Goal: Information Seeking & Learning: Learn about a topic

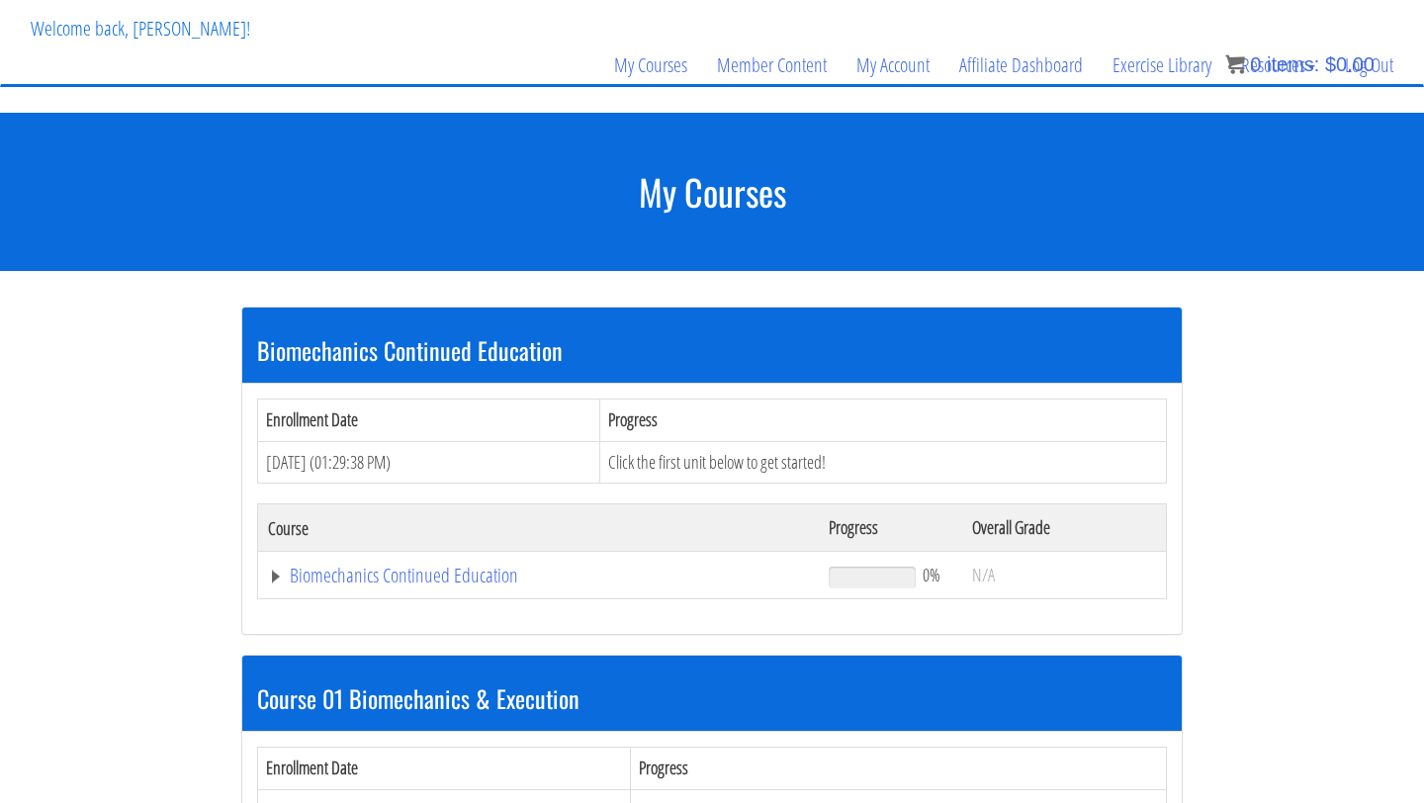
scroll to position [150, 0]
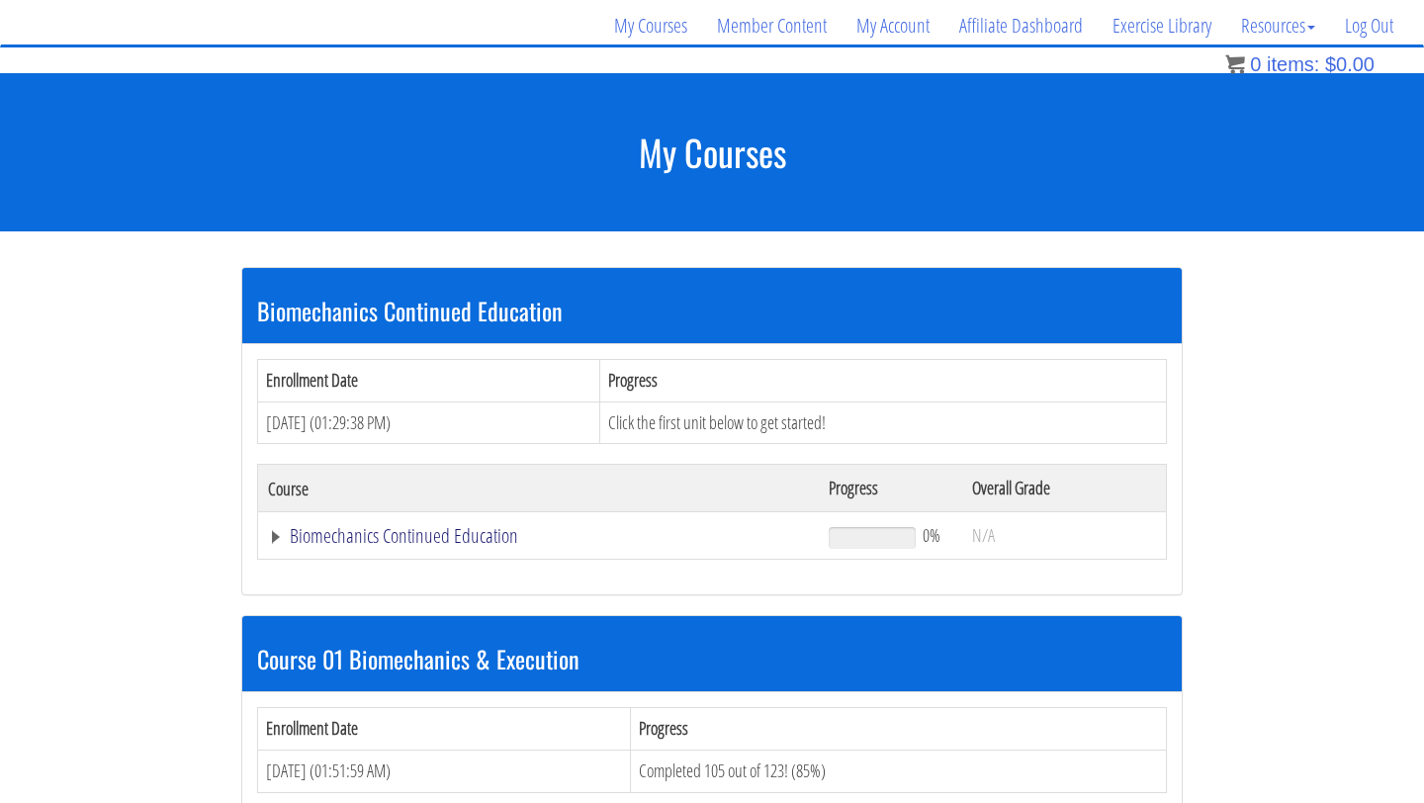
click at [449, 535] on link "Biomechanics Continued Education" at bounding box center [538, 536] width 541 height 20
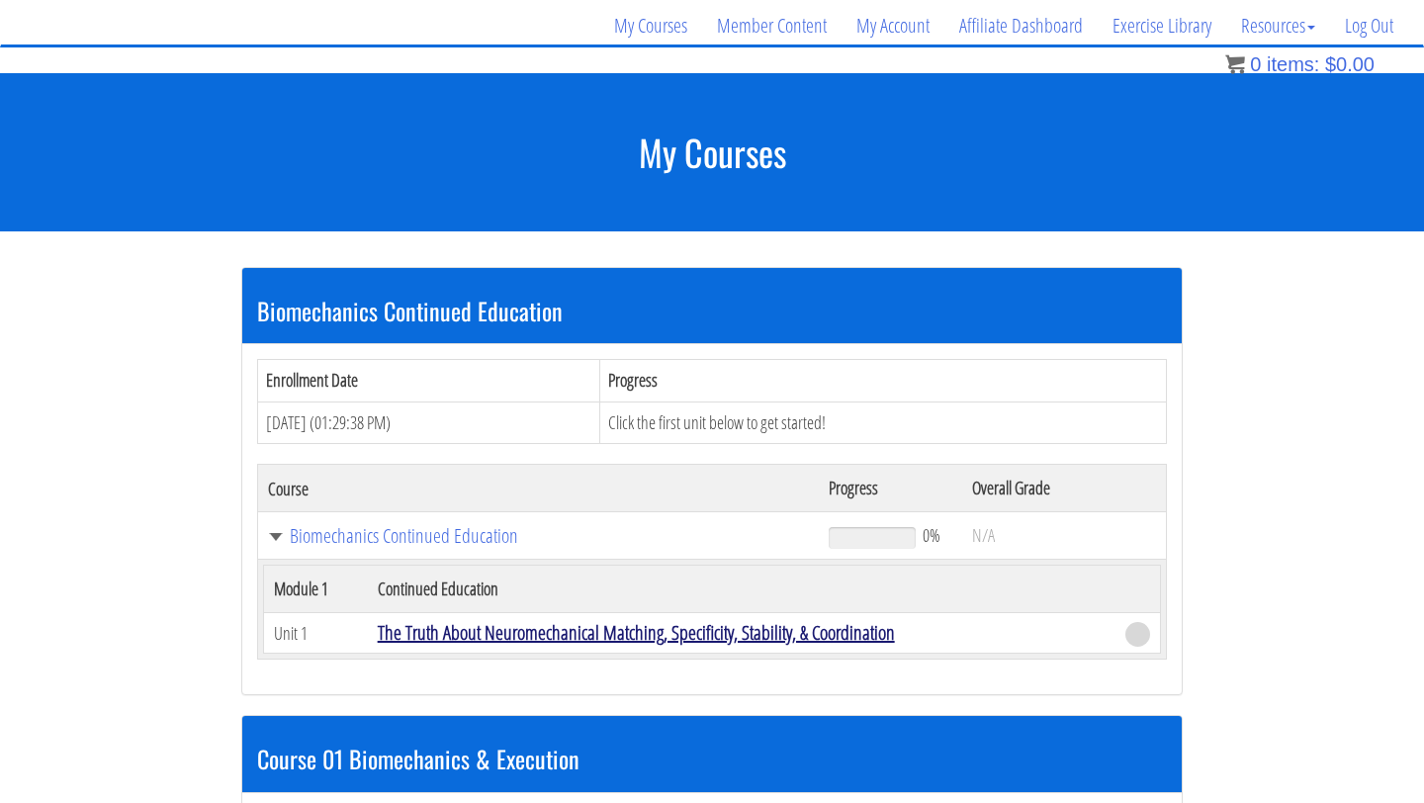
click at [446, 638] on link "The Truth About Neuromechanical Matching, Specificity, Stability, & Coordination" at bounding box center [636, 632] width 517 height 27
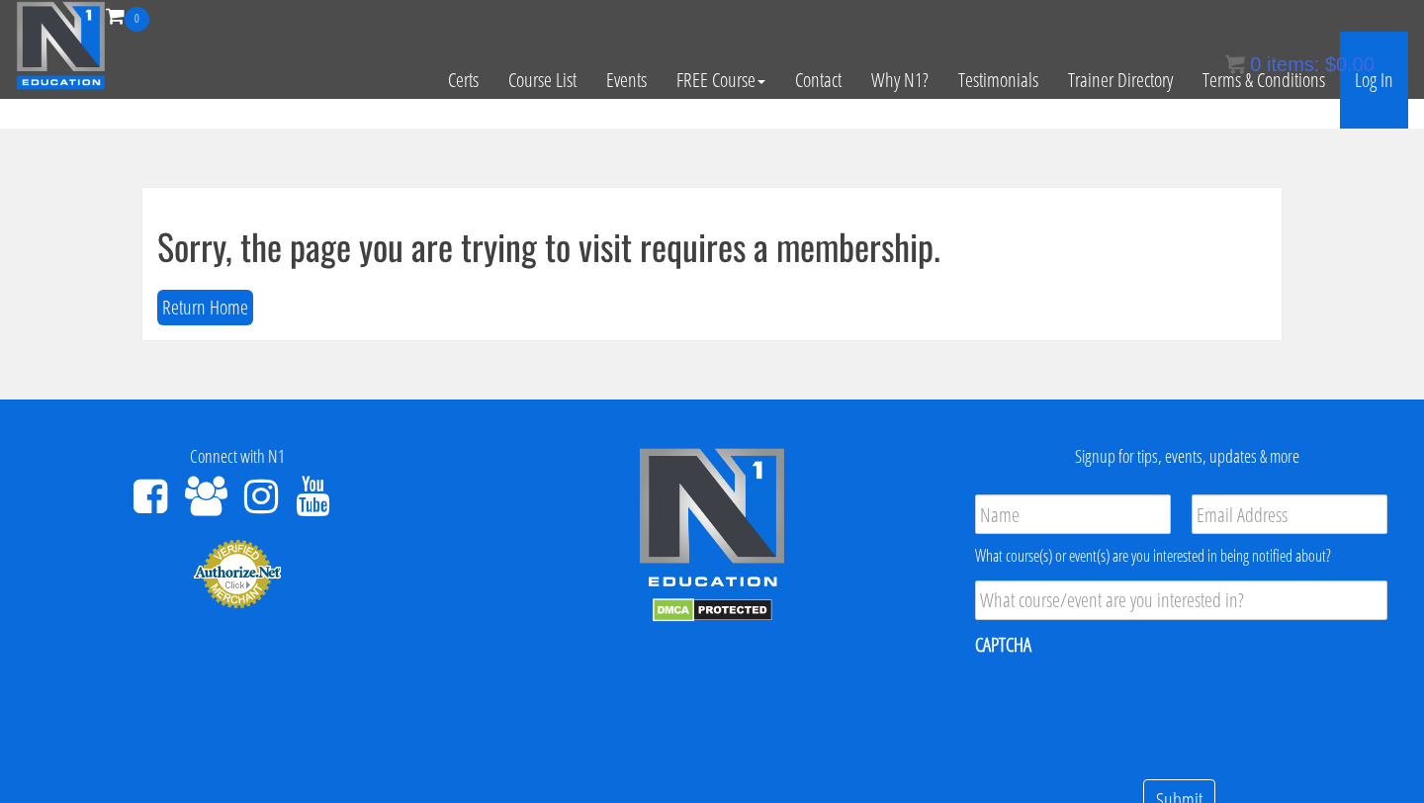
click at [1366, 81] on link "Log In" at bounding box center [1374, 80] width 68 height 97
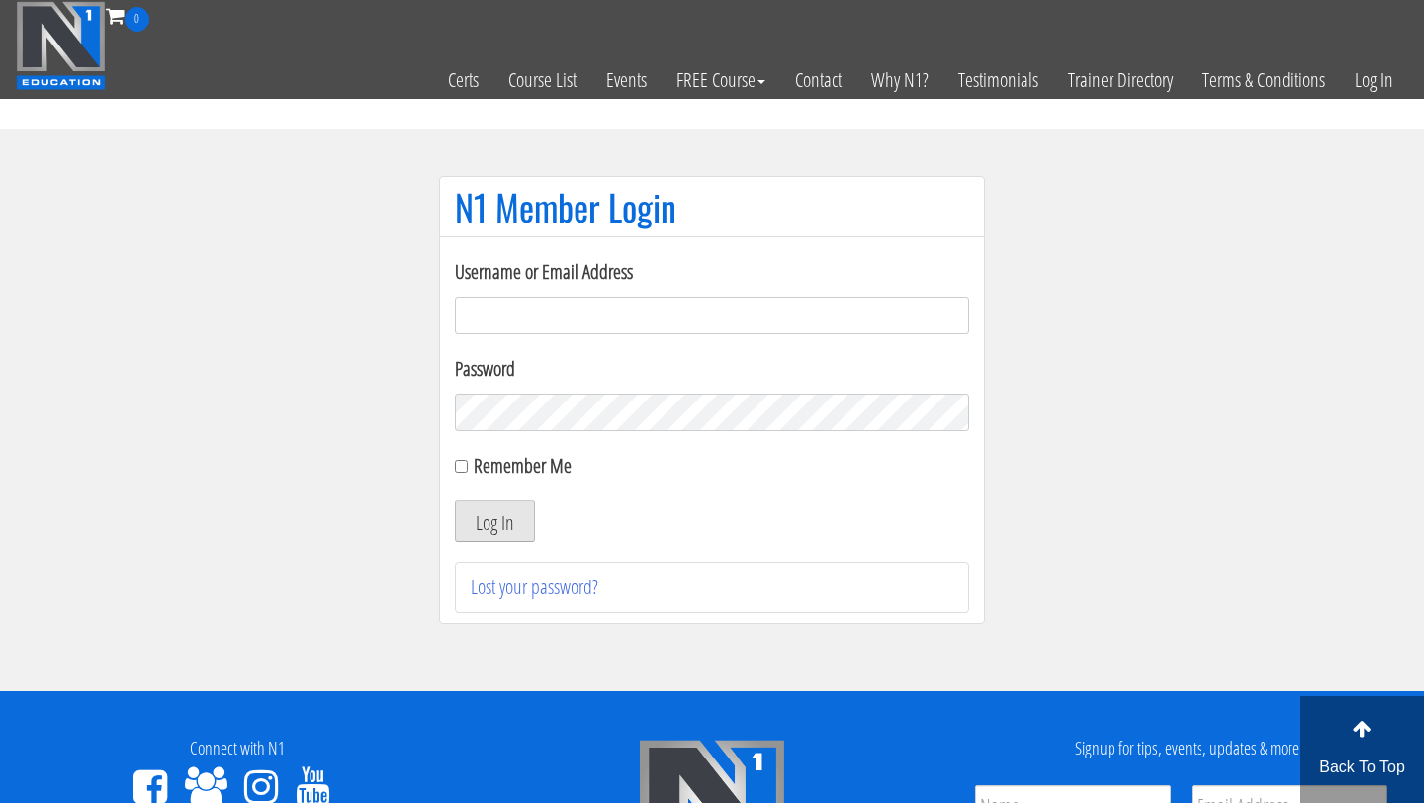
type input "chris.bottomley@live.com.au"
click at [487, 523] on button "Log In" at bounding box center [495, 521] width 80 height 42
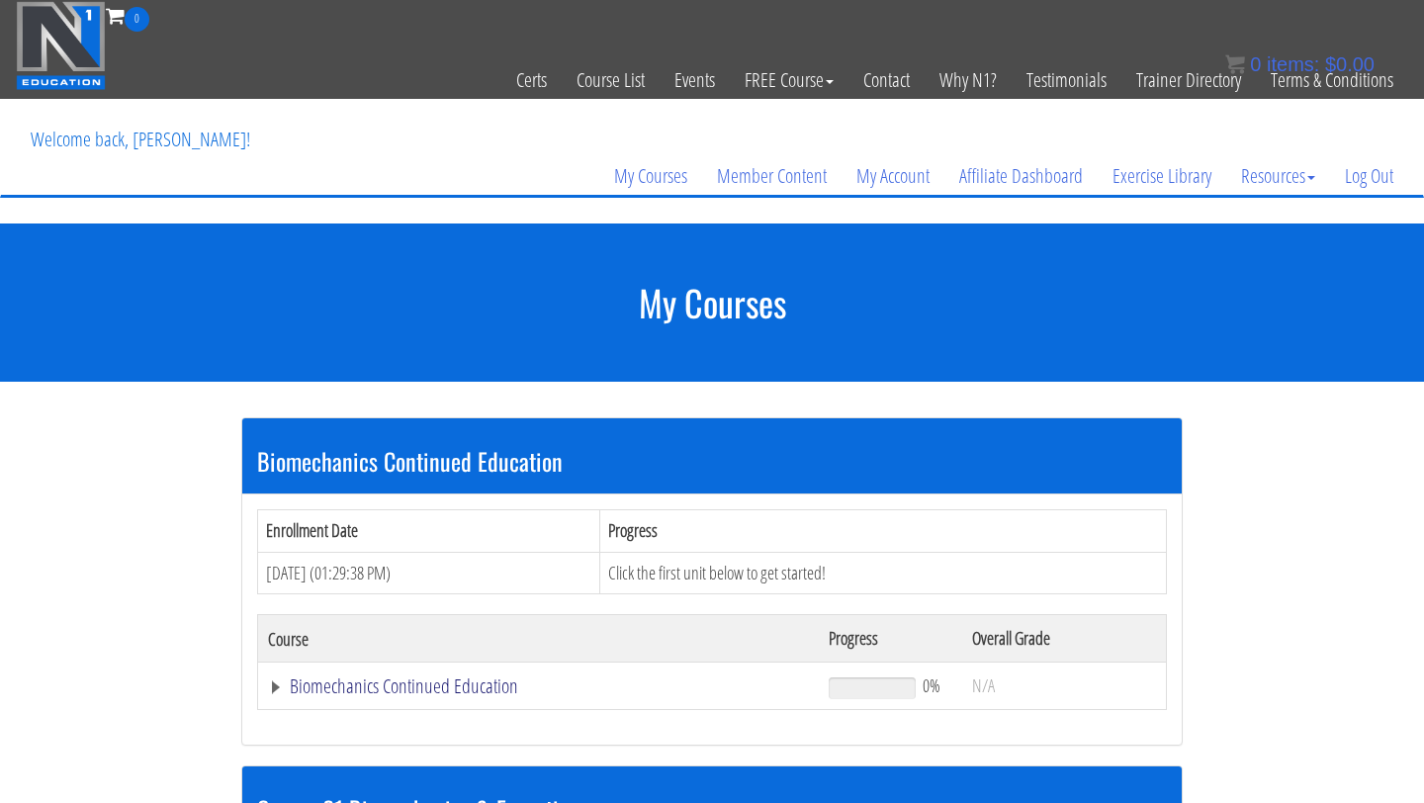
click at [395, 685] on link "Biomechanics Continued Education" at bounding box center [538, 686] width 541 height 20
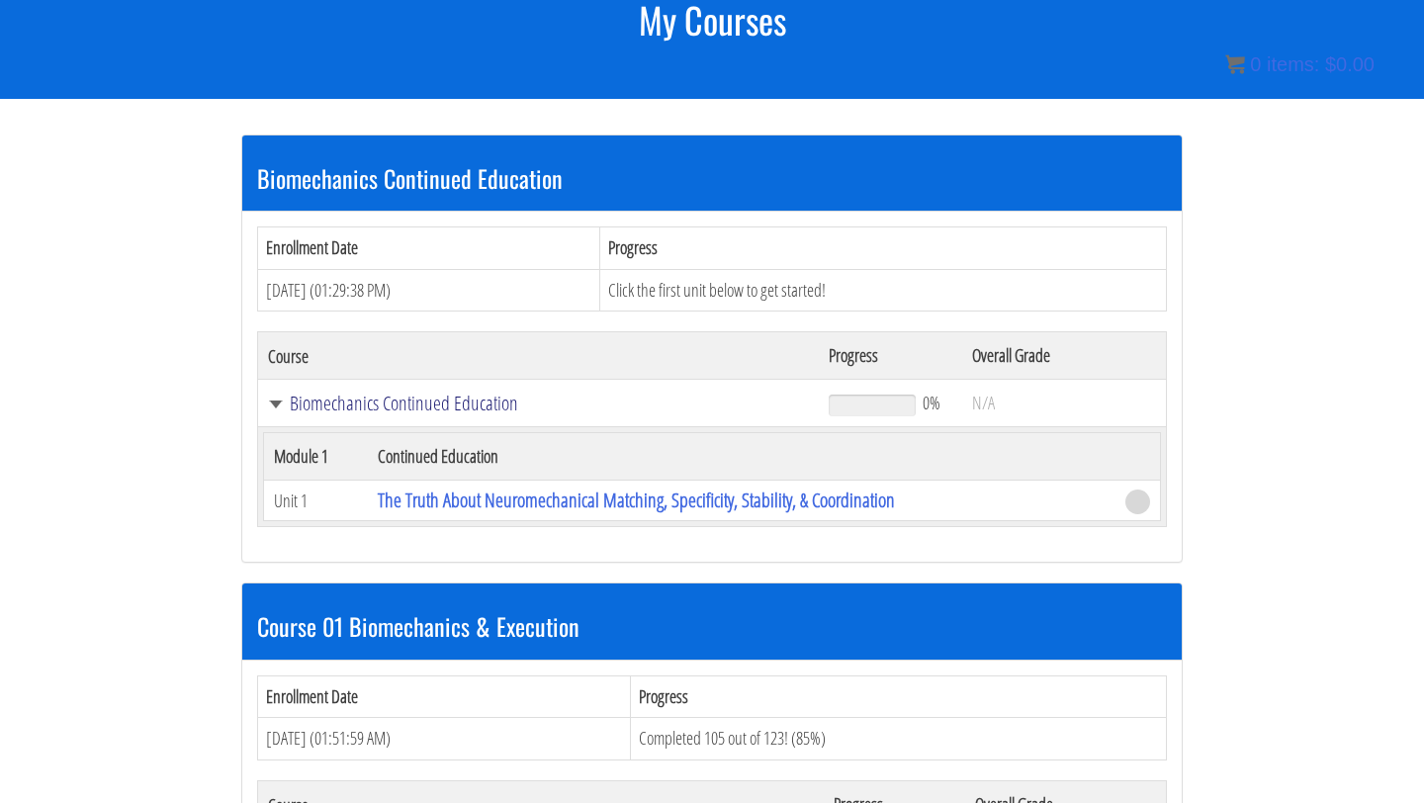
scroll to position [299, 0]
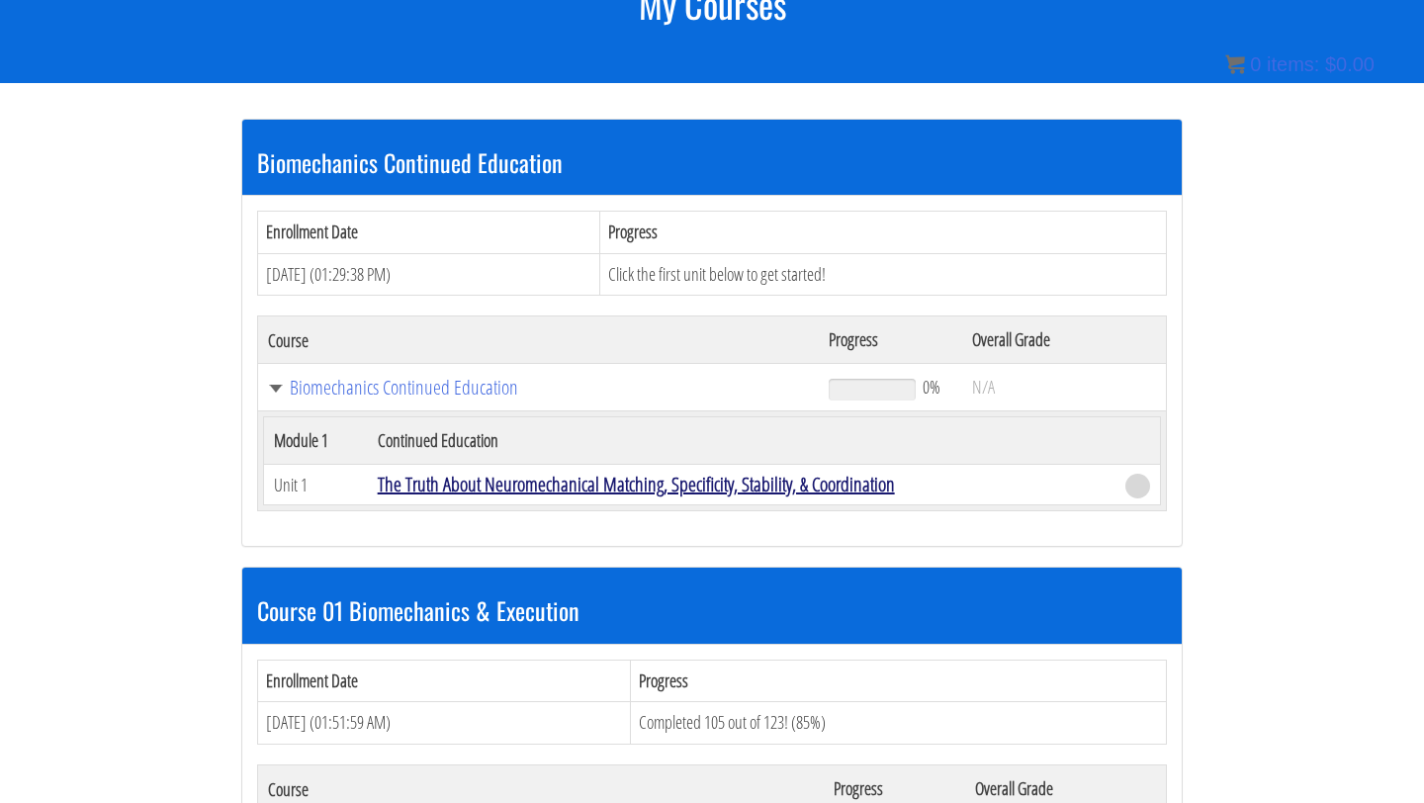
click at [464, 483] on link "The Truth About Neuromechanical Matching, Specificity, Stability, & Coordination" at bounding box center [636, 484] width 517 height 27
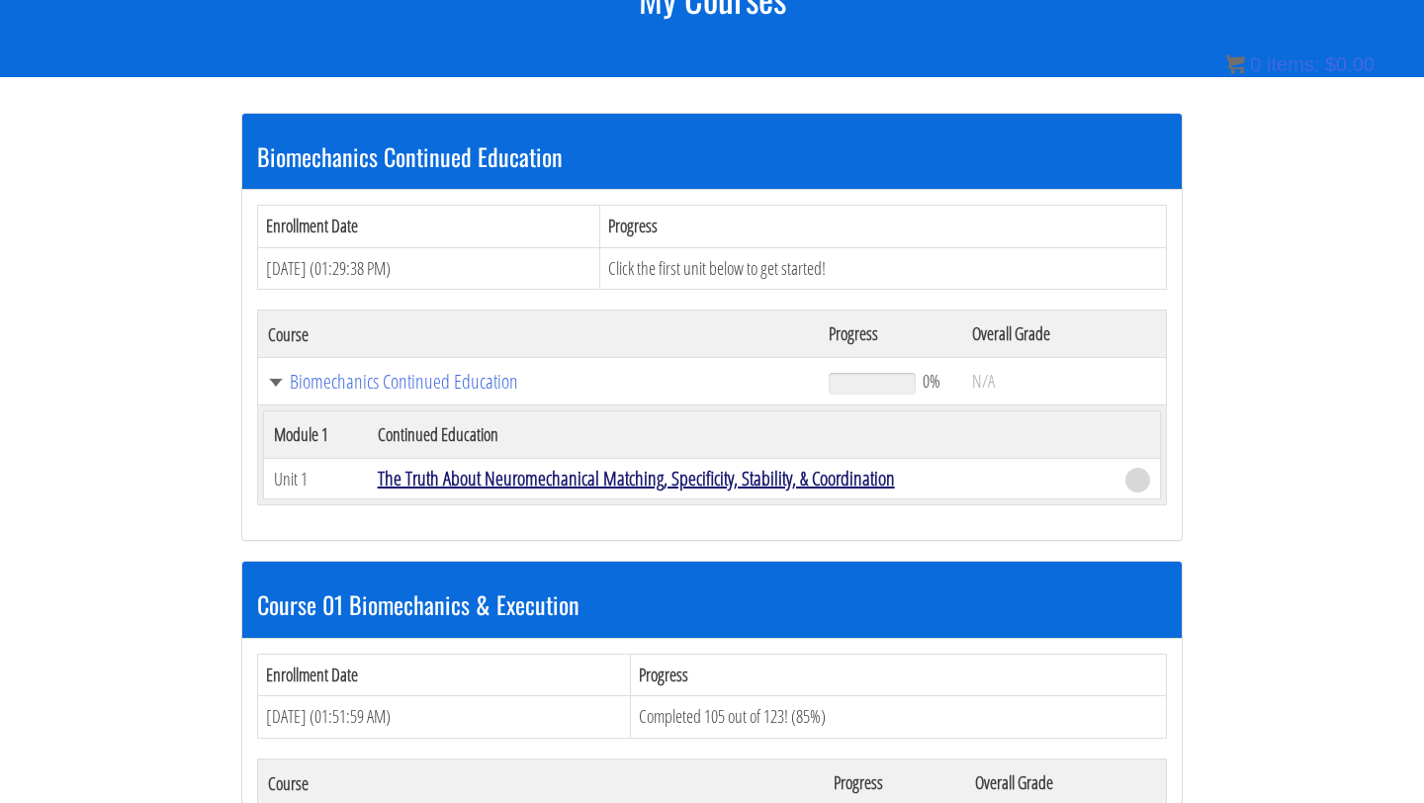
scroll to position [306, 0]
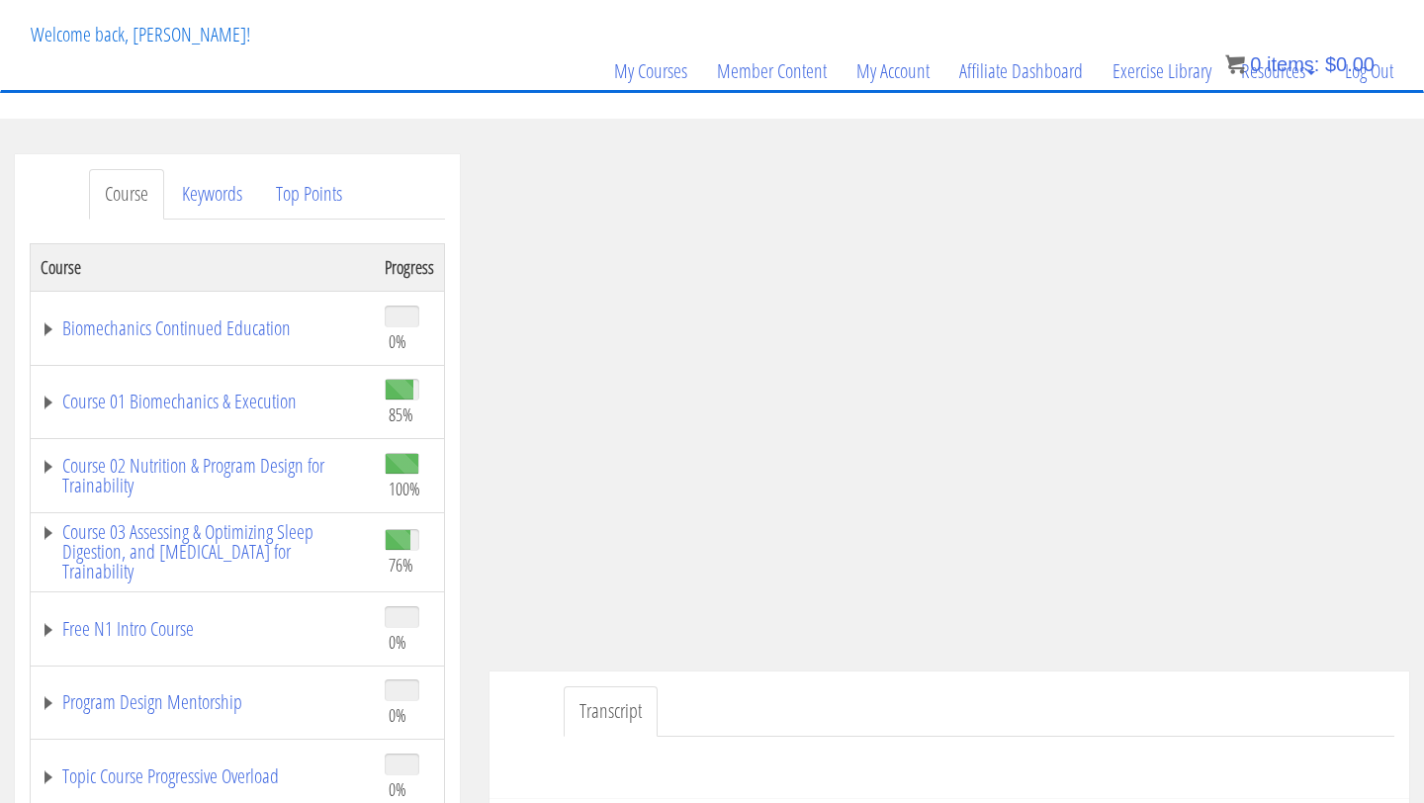
scroll to position [70, 0]
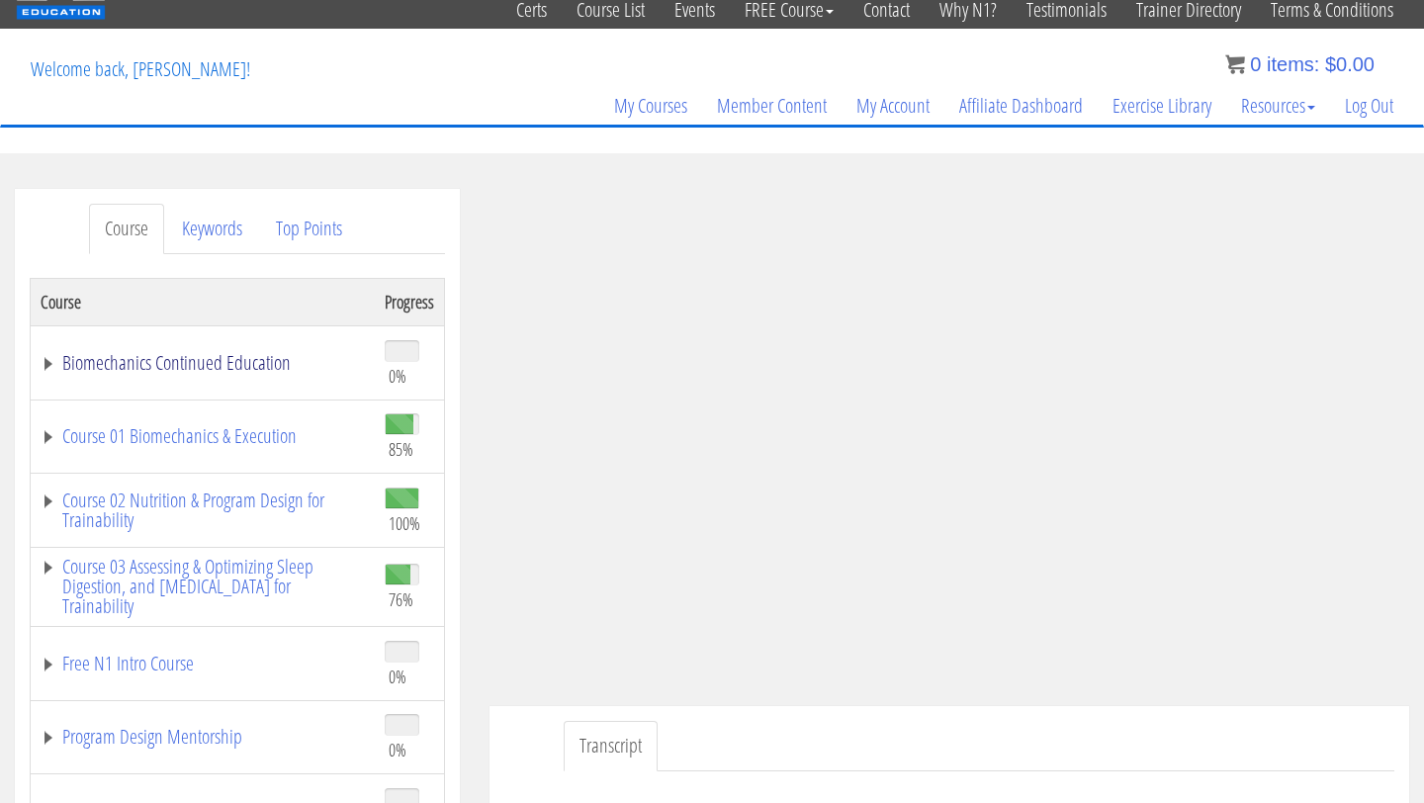
click at [185, 365] on link "Biomechanics Continued Education" at bounding box center [203, 363] width 324 height 20
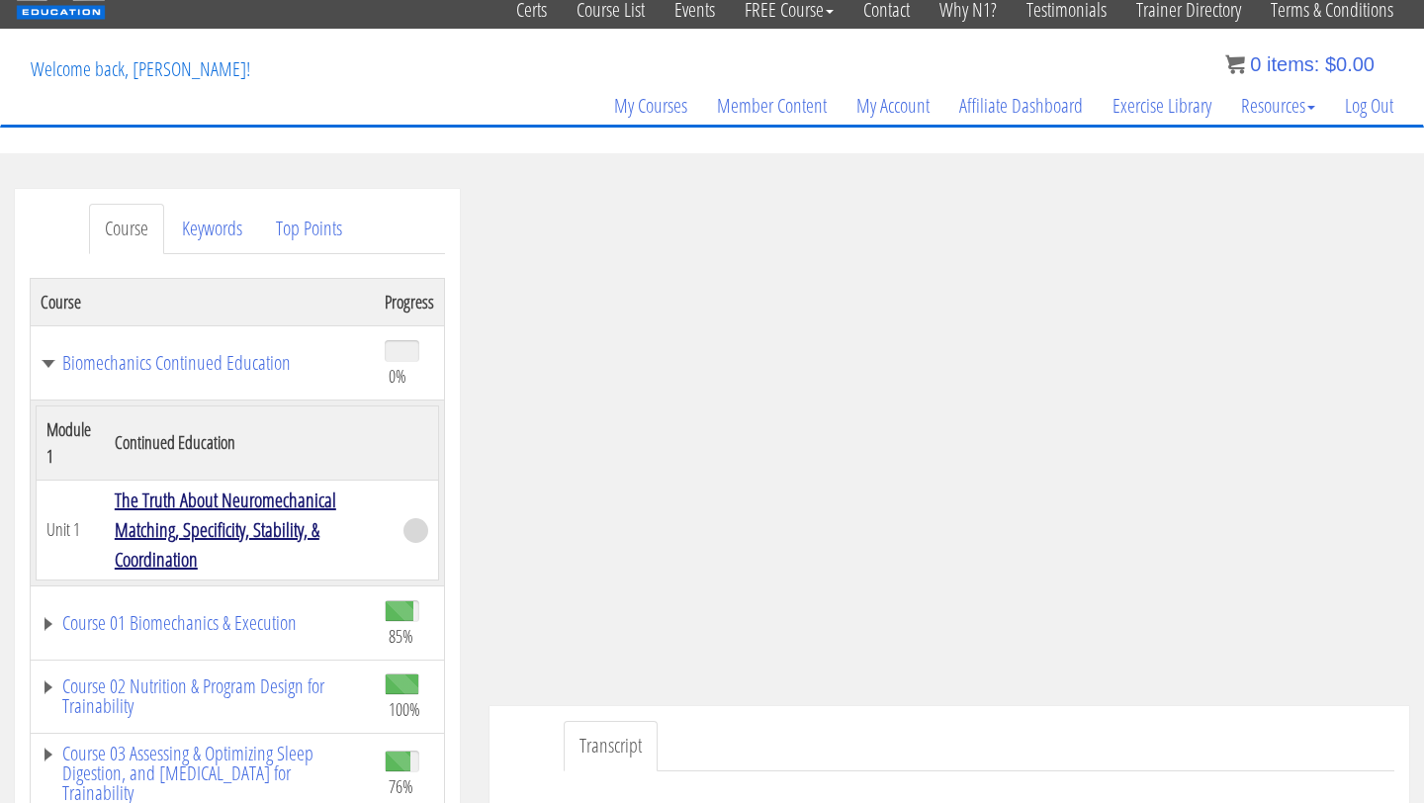
click at [240, 493] on link "The Truth About Neuromechanical Matching, Specificity, Stability, & Coordination" at bounding box center [225, 529] width 221 height 86
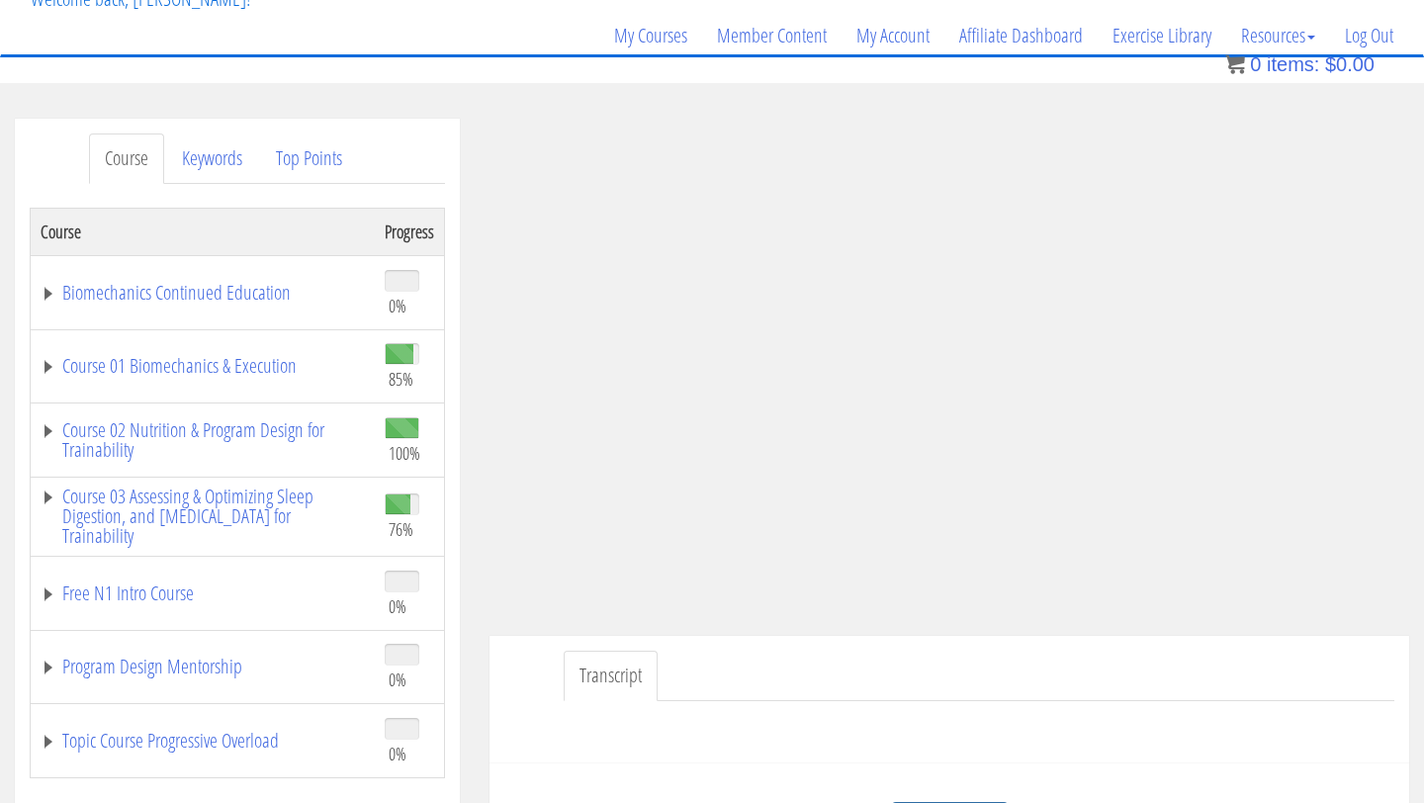
scroll to position [152, 0]
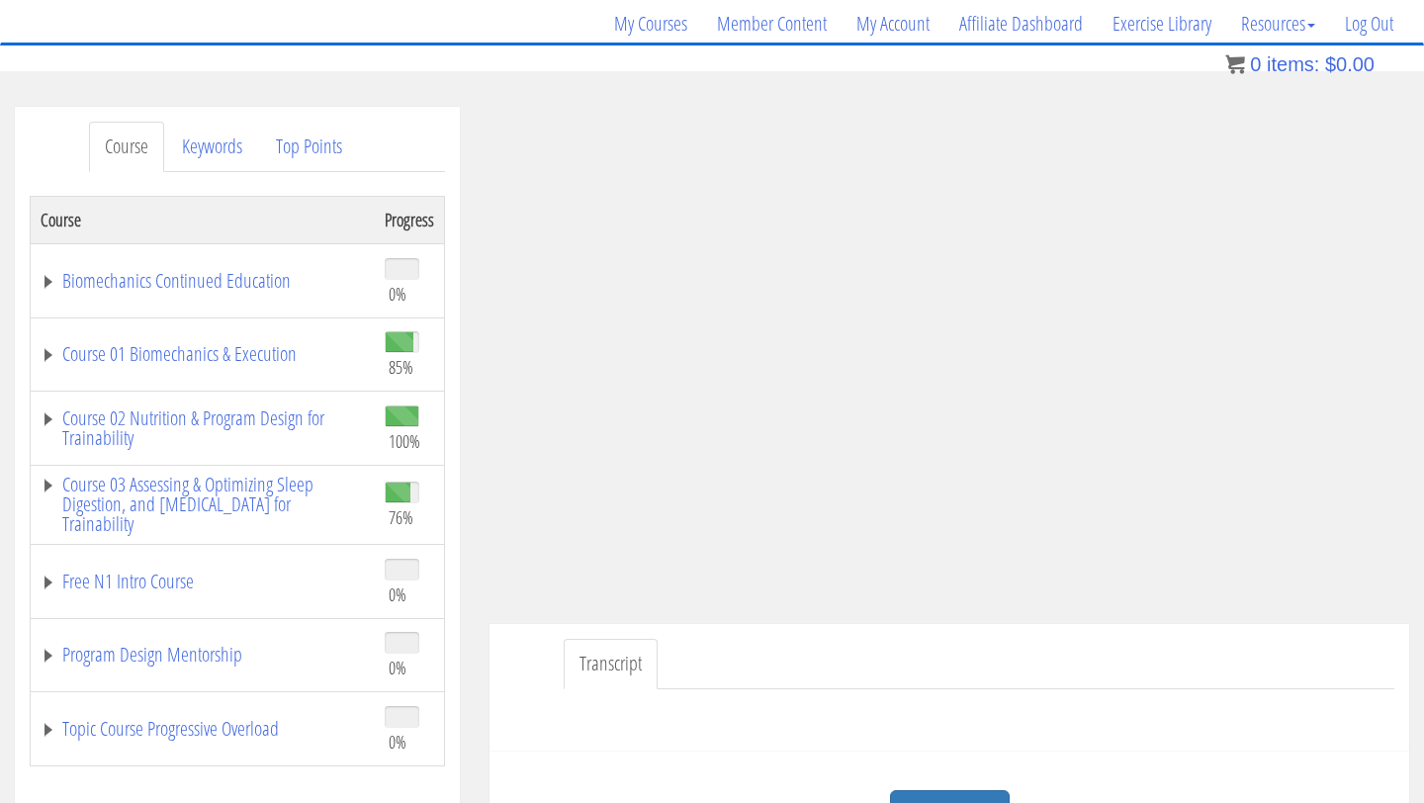
click at [624, 672] on link "Transcript" at bounding box center [611, 664] width 94 height 50
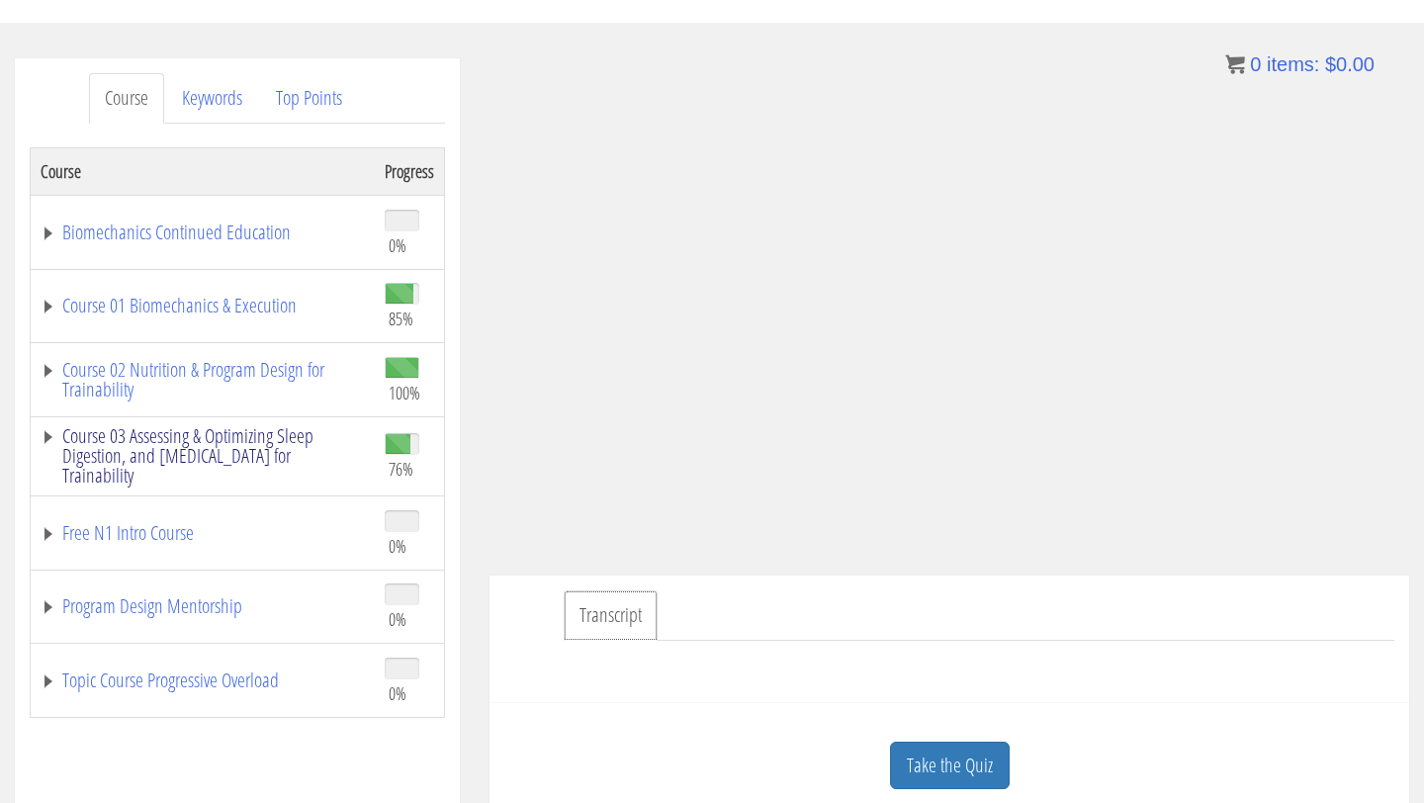
scroll to position [196, 0]
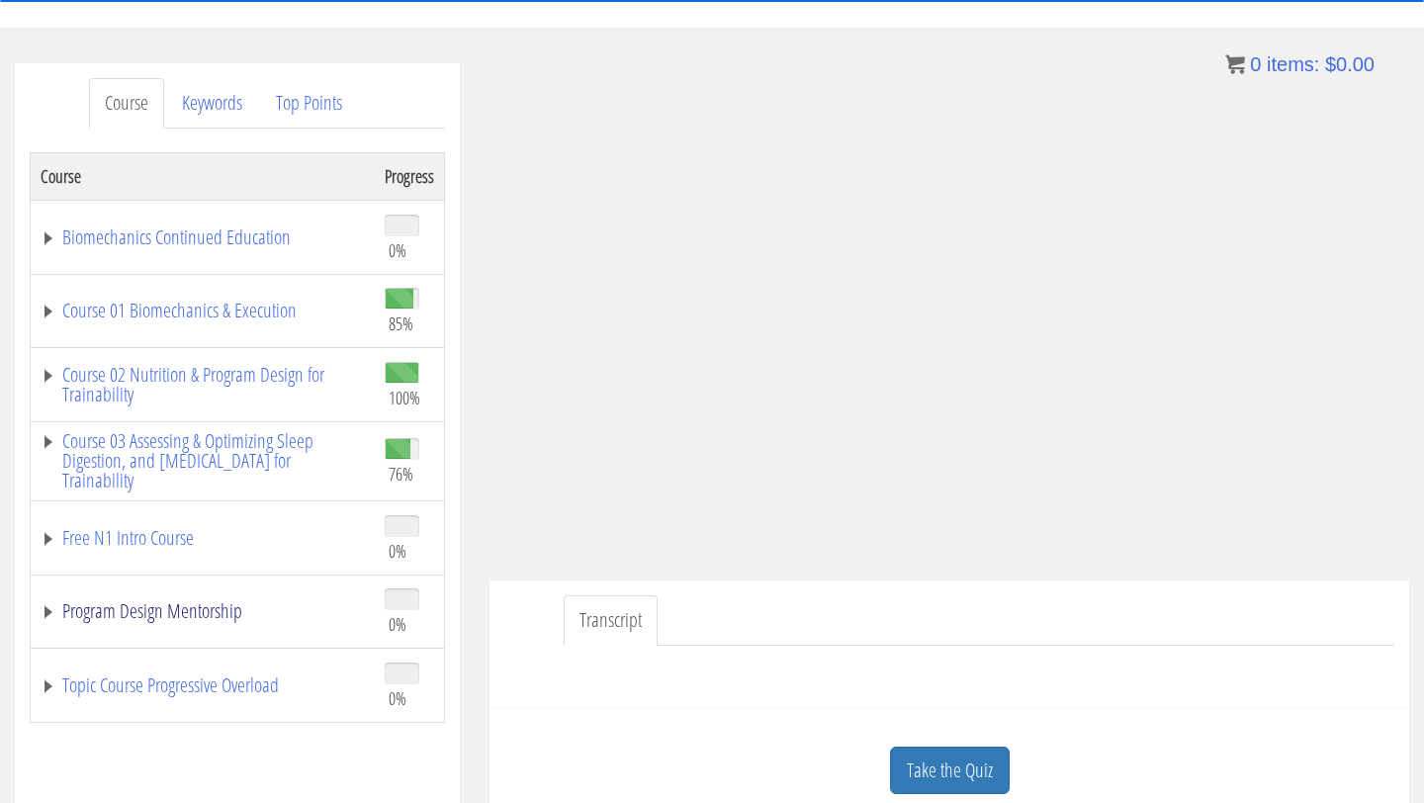
click at [174, 615] on link "Program Design Mentorship" at bounding box center [203, 611] width 324 height 20
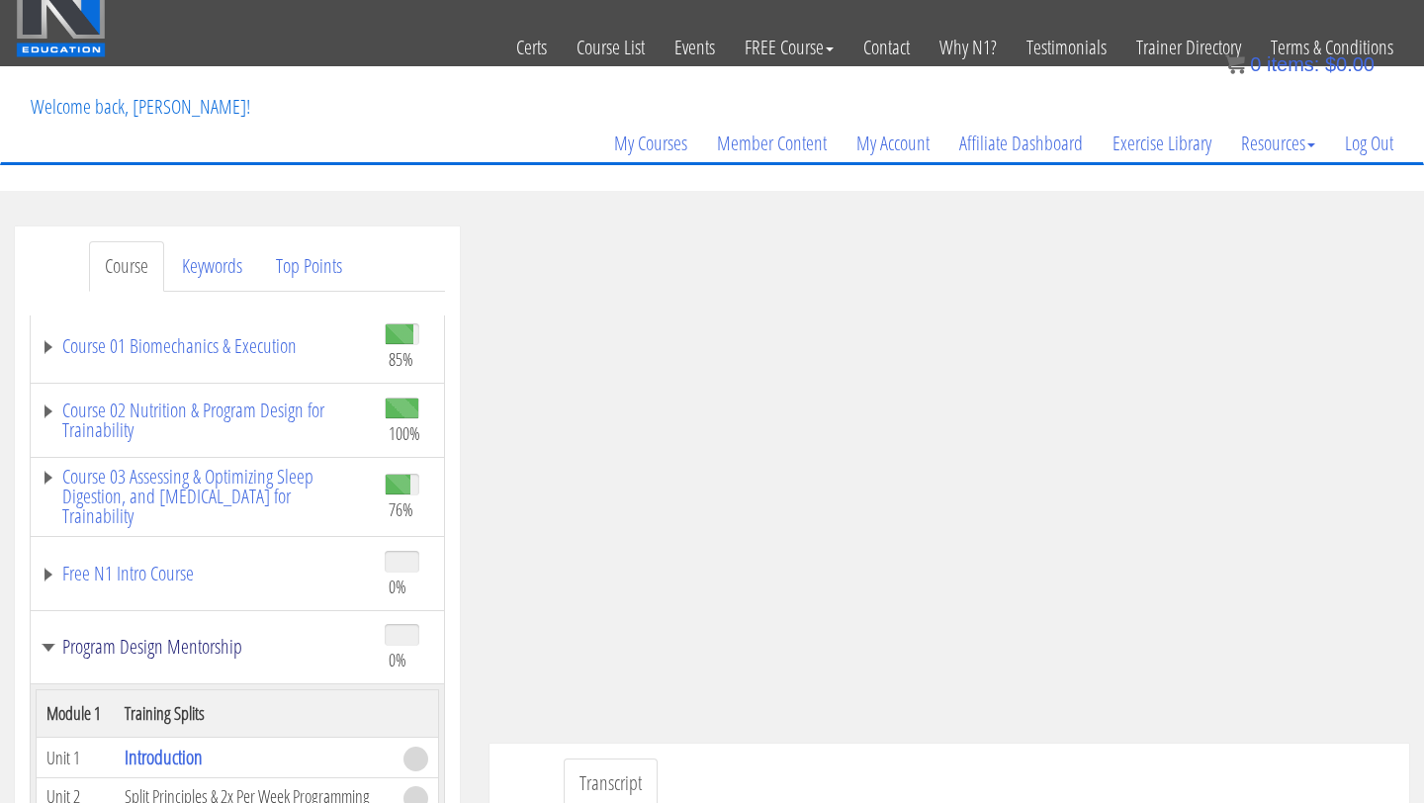
scroll to position [36, 0]
